Goal: Navigation & Orientation: Find specific page/section

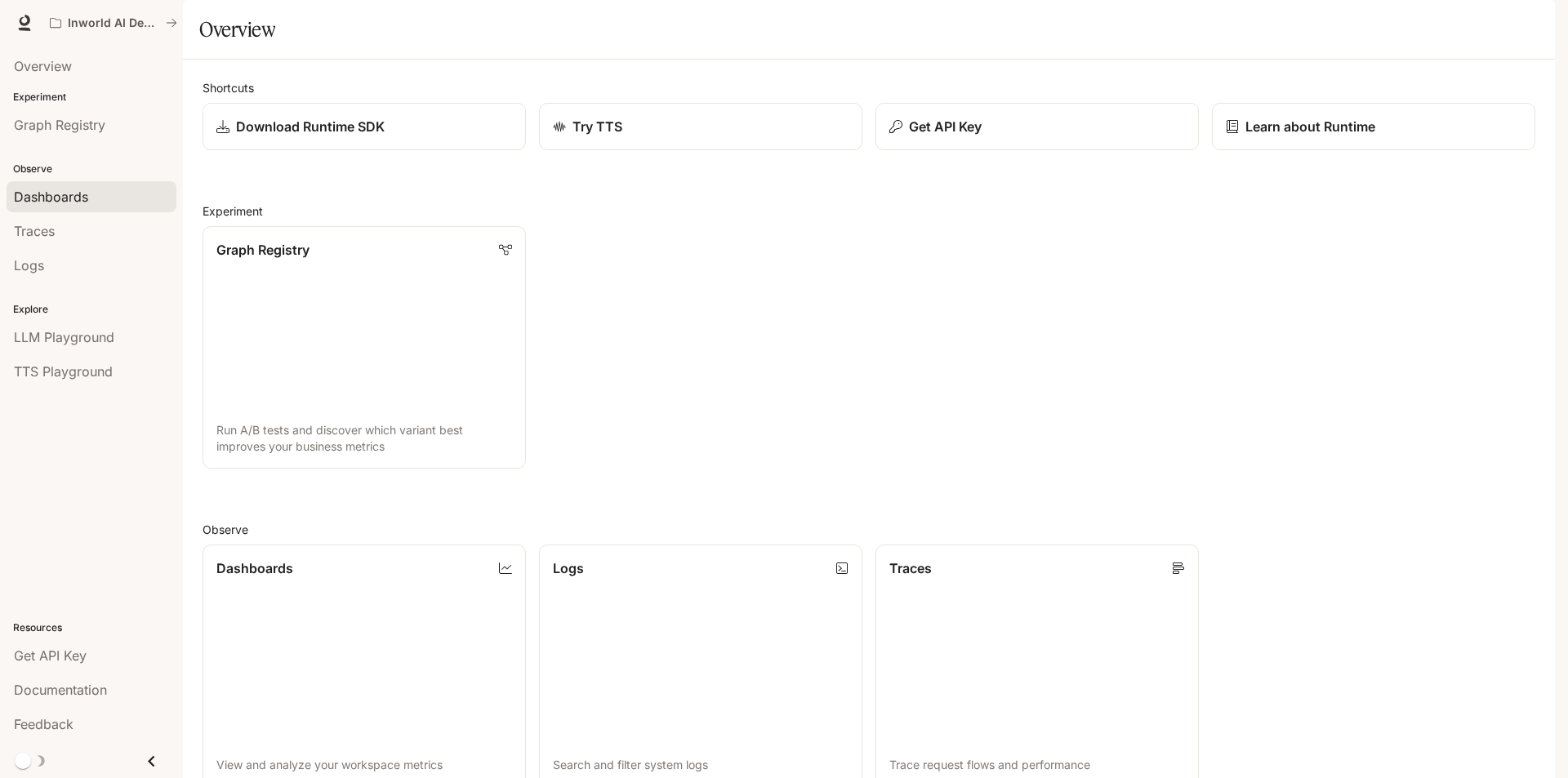
click at [83, 189] on span "Dashboards" at bounding box center [51, 197] width 74 height 20
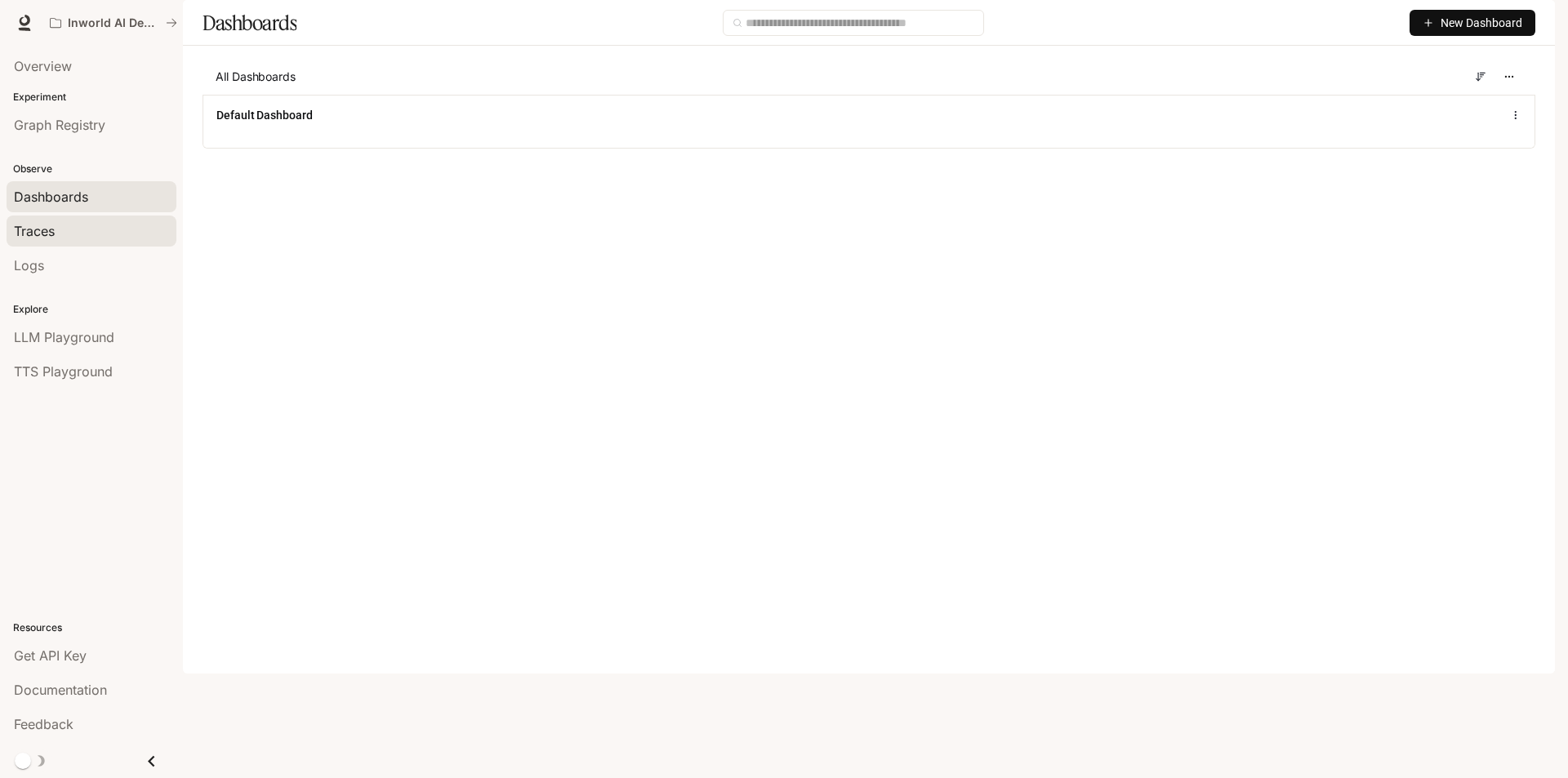
click at [64, 231] on div "Traces" at bounding box center [91, 231] width 155 height 20
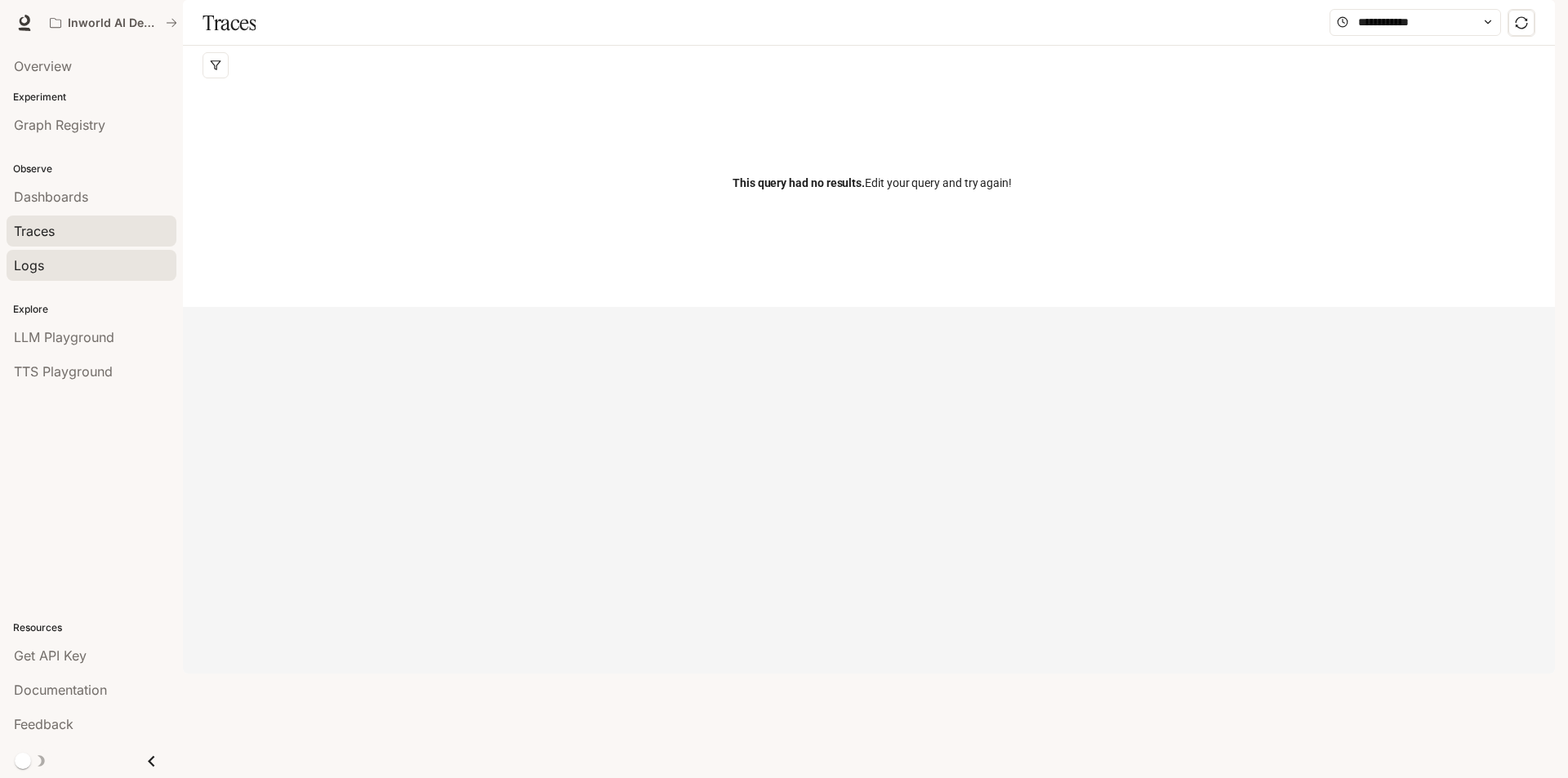
click at [72, 280] on link "Logs" at bounding box center [91, 265] width 170 height 31
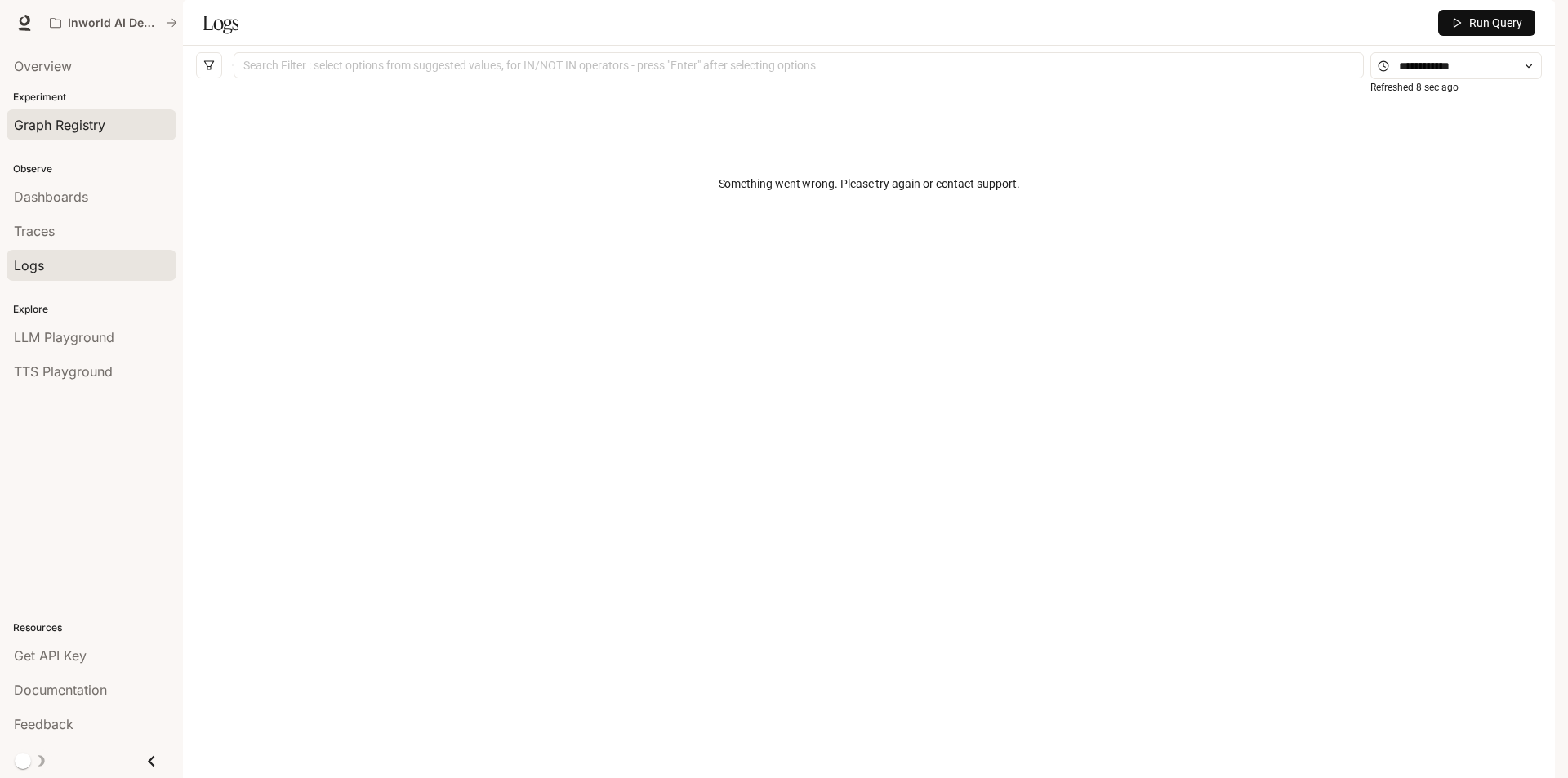
click at [72, 126] on span "Graph Registry" at bounding box center [59, 124] width 91 height 20
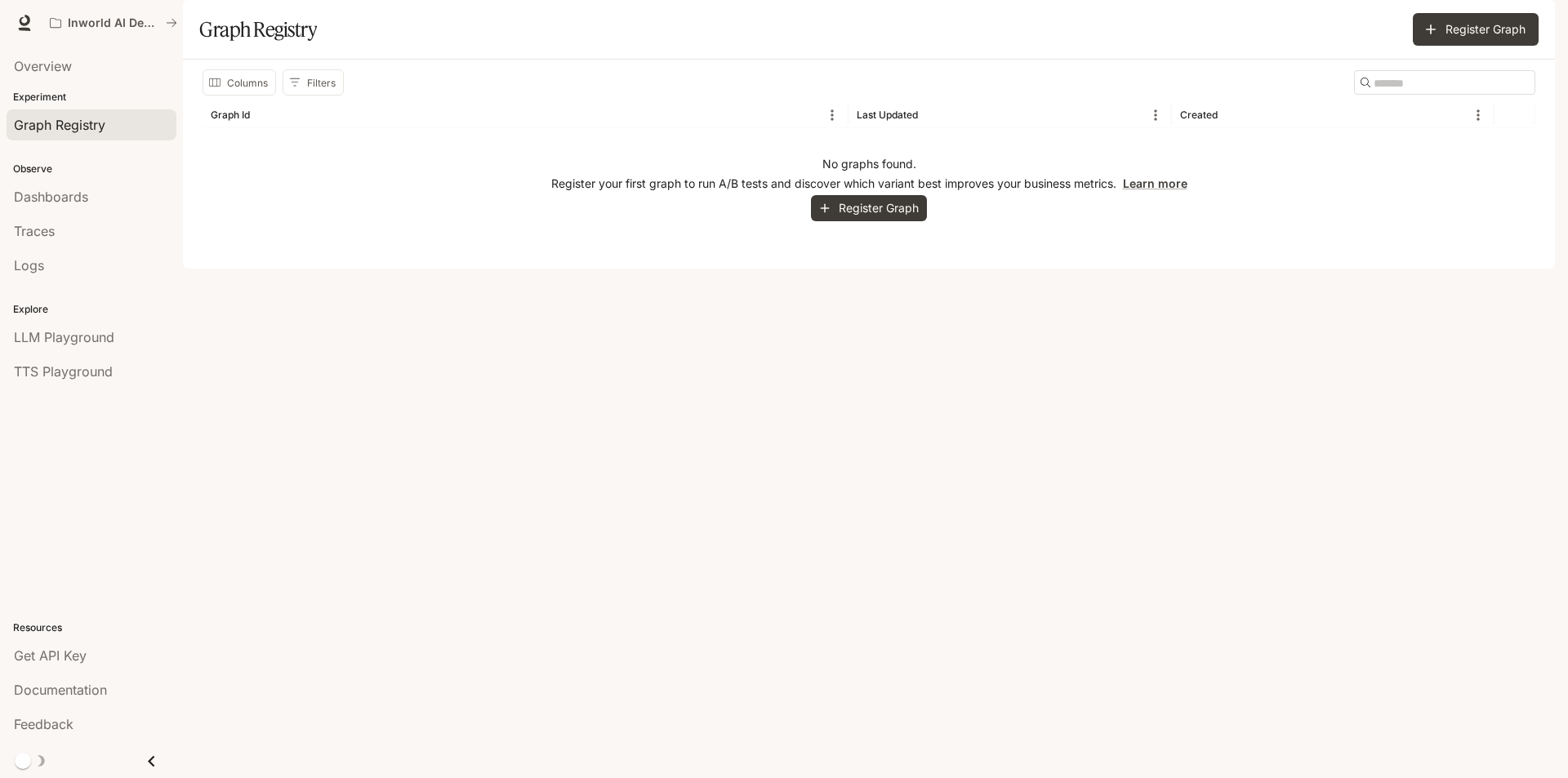
click at [807, 249] on div "No graphs found. Register your first graph to run A/B tests and discover which …" at bounding box center [868, 188] width 1333 height 121
click at [841, 222] on button "Register Graph" at bounding box center [868, 208] width 116 height 27
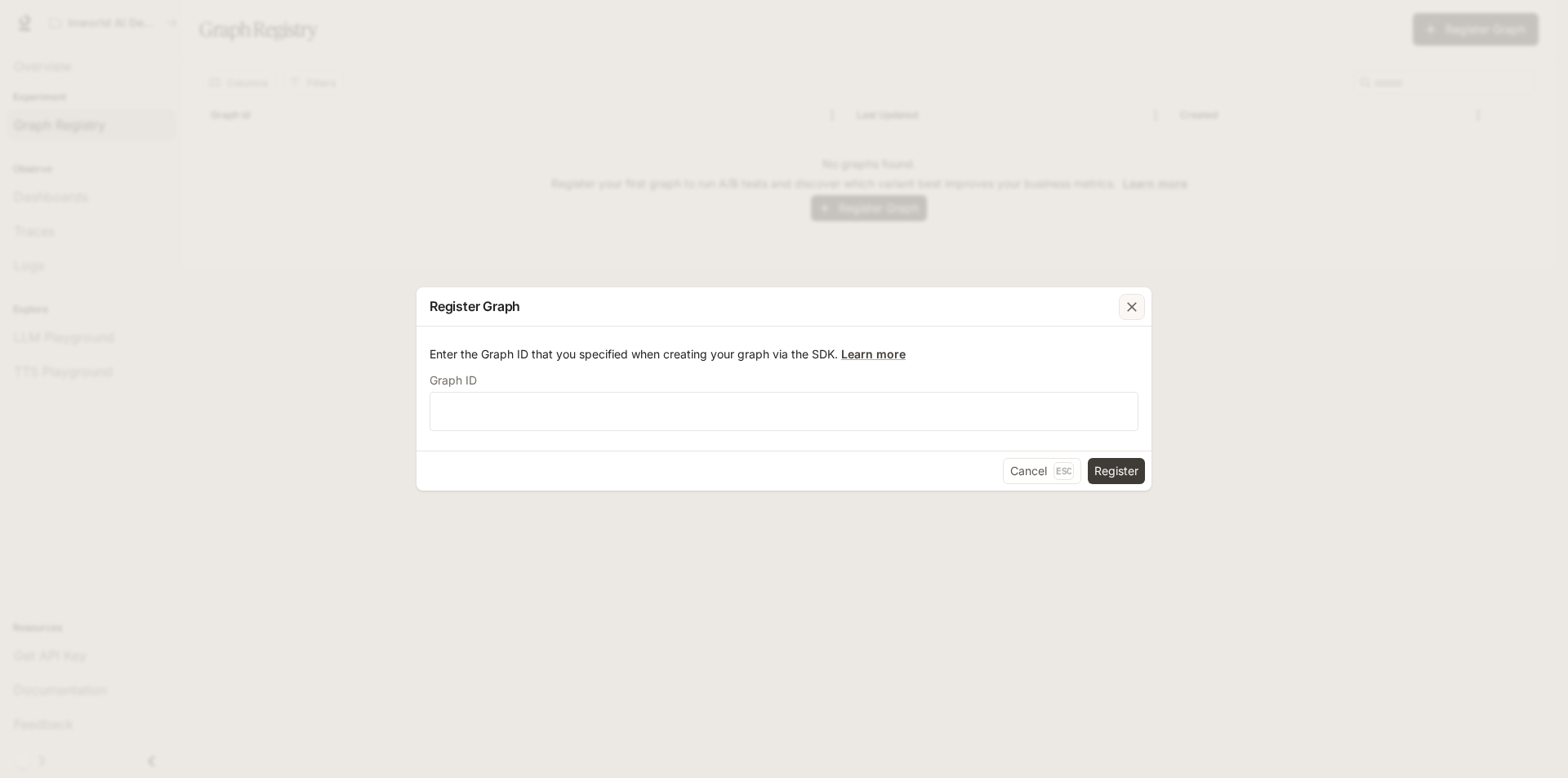
click at [1130, 299] on icon "button" at bounding box center [1131, 306] width 16 height 16
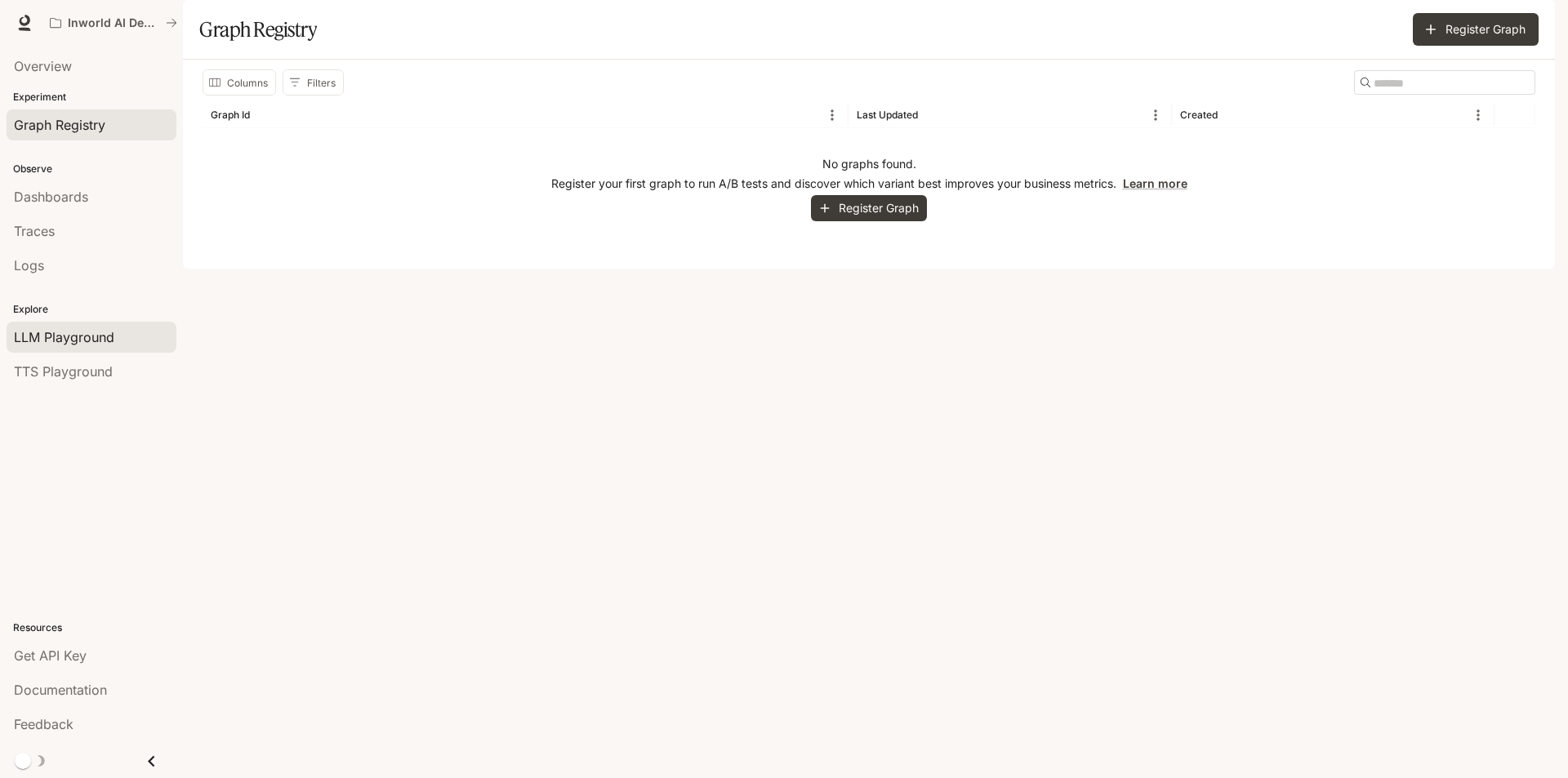
click at [94, 342] on span "LLM Playground" at bounding box center [64, 337] width 101 height 20
